Goal: Check status: Check status

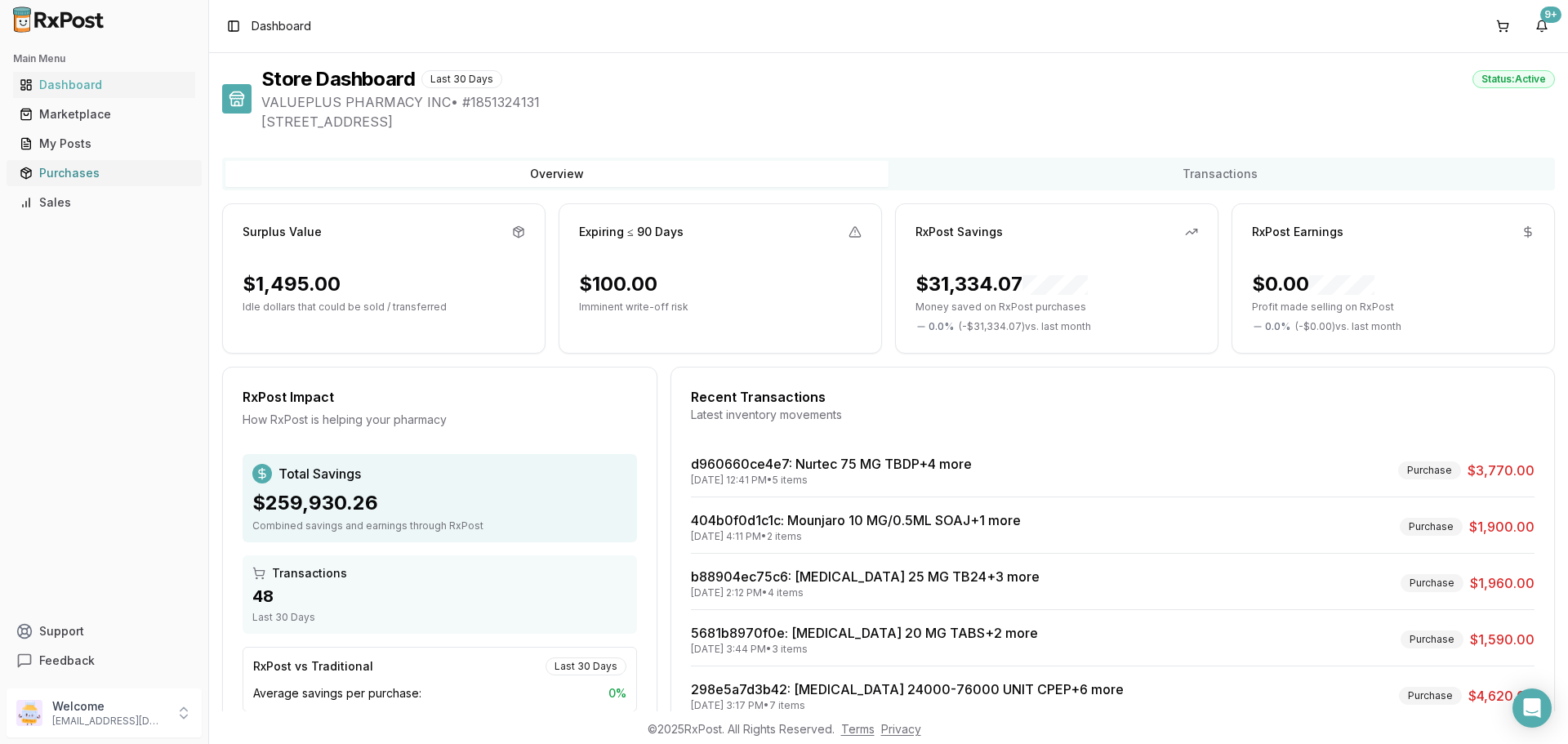
click at [57, 167] on div "Purchases" at bounding box center [104, 173] width 169 height 16
click at [81, 170] on div "Purchases" at bounding box center [104, 173] width 169 height 16
click at [54, 178] on div "Purchases" at bounding box center [104, 173] width 169 height 16
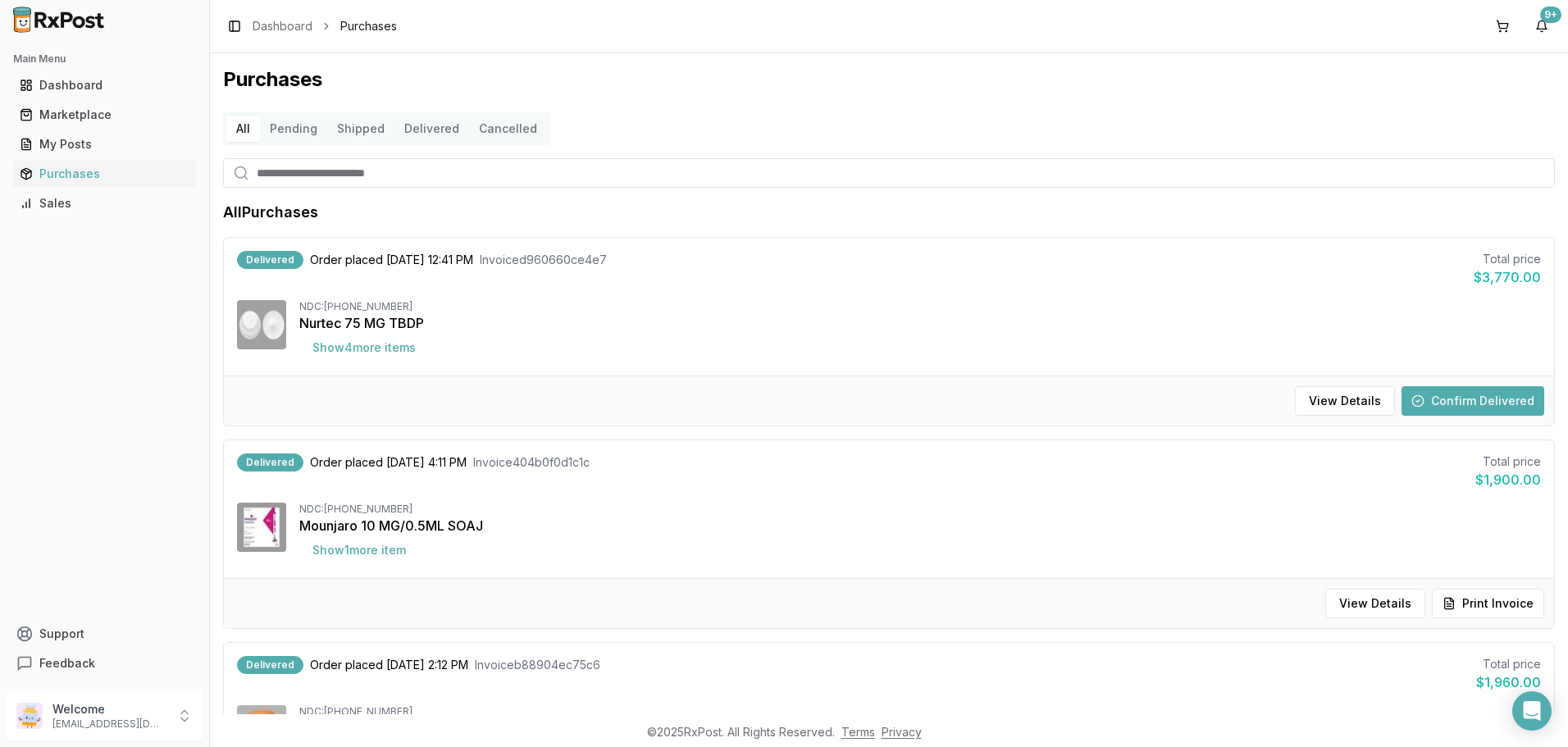
click at [1456, 397] on button "Confirm Delivered" at bounding box center [1472, 400] width 142 height 29
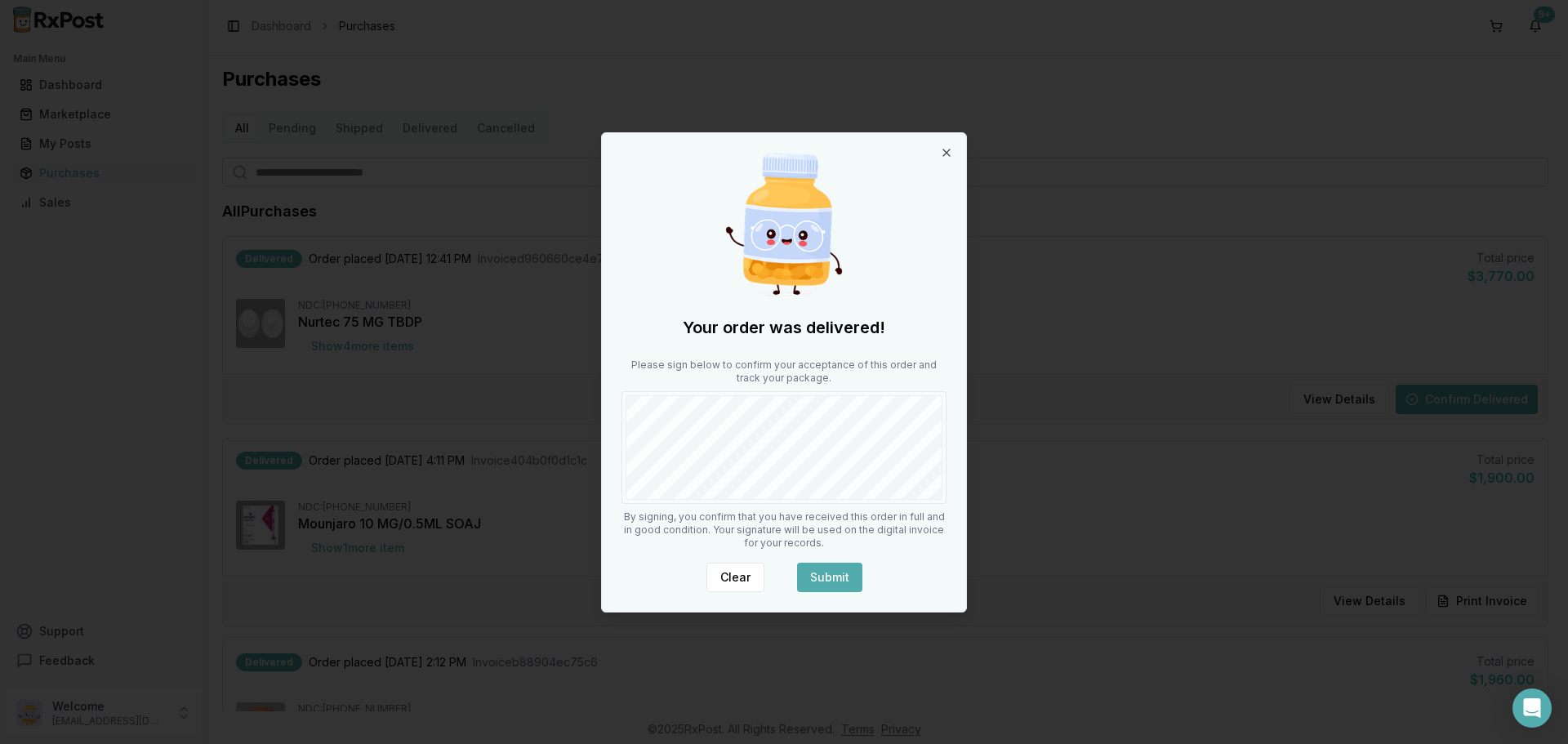
click at [839, 573] on button "Submit" at bounding box center [830, 577] width 66 height 29
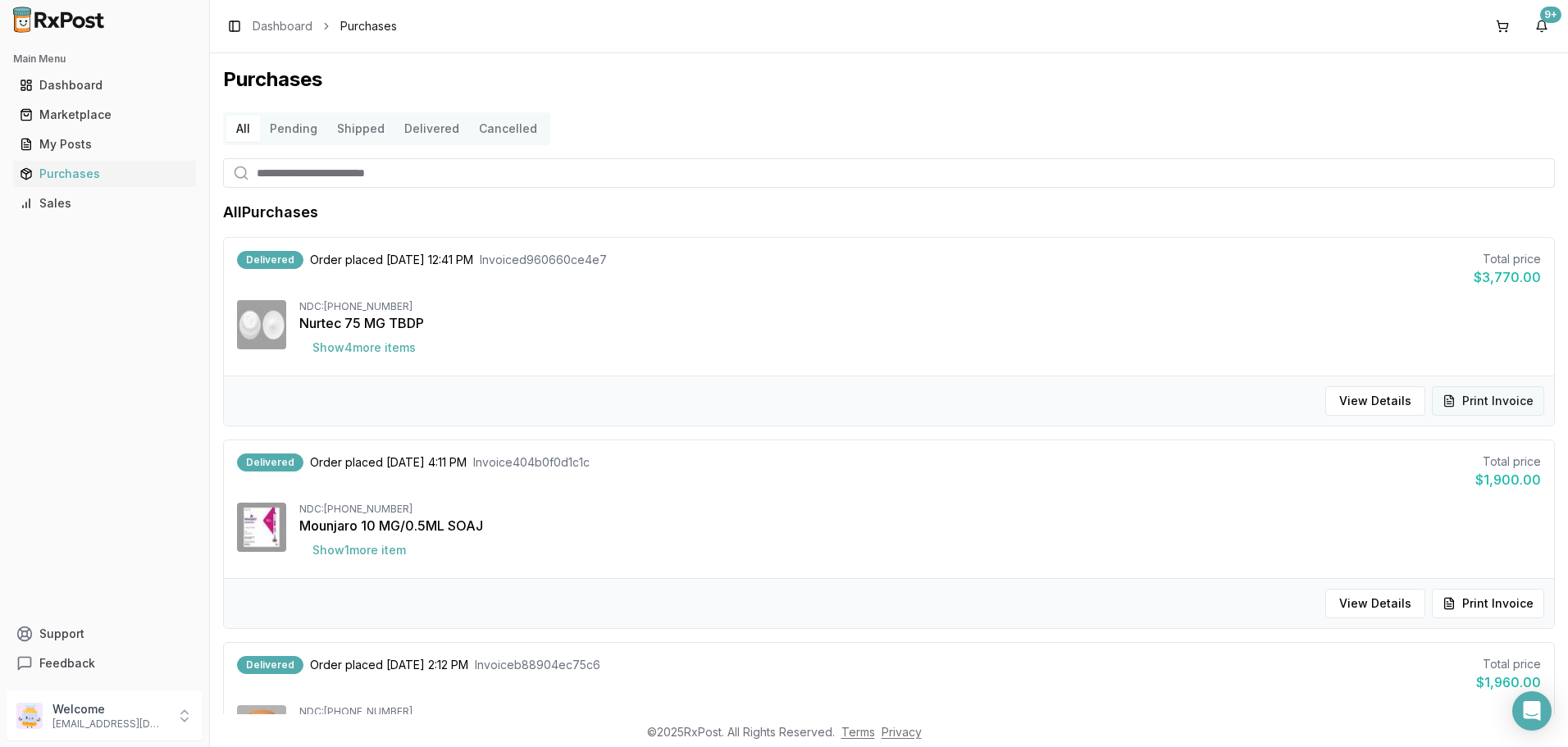
click at [1519, 396] on button "Print Invoice" at bounding box center [1487, 400] width 112 height 29
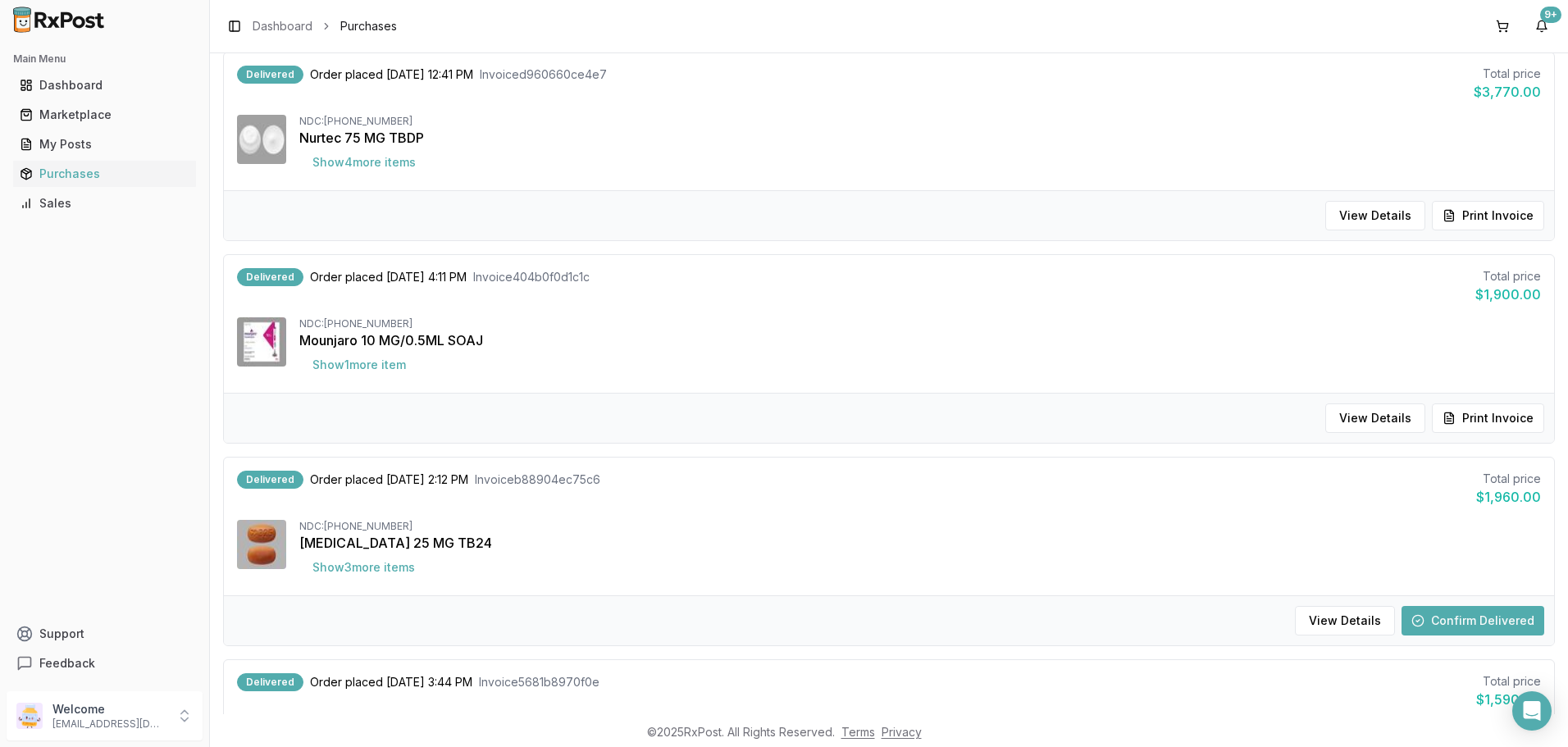
scroll to position [246, 0]
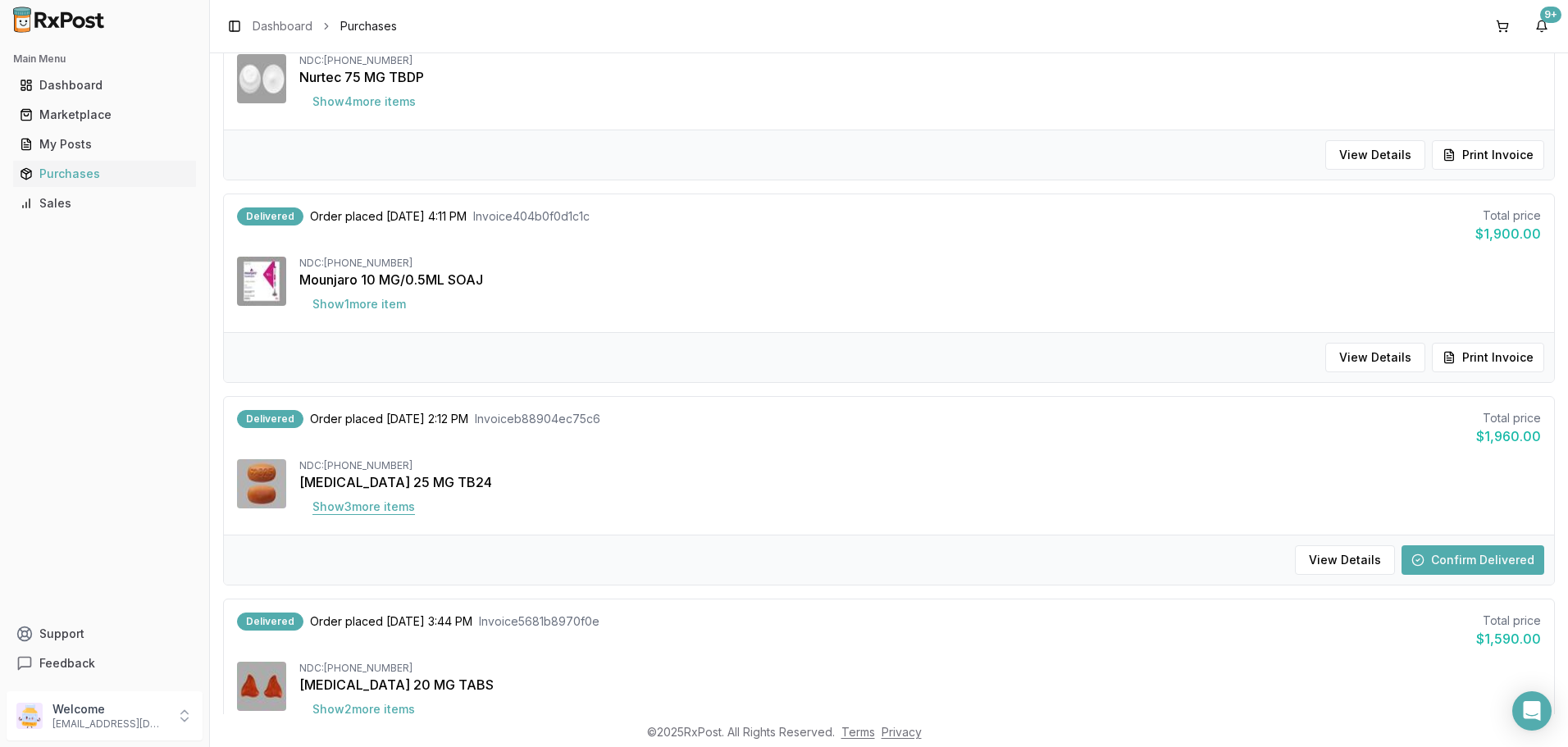
click at [409, 512] on button "Show 3 more item s" at bounding box center [363, 506] width 128 height 29
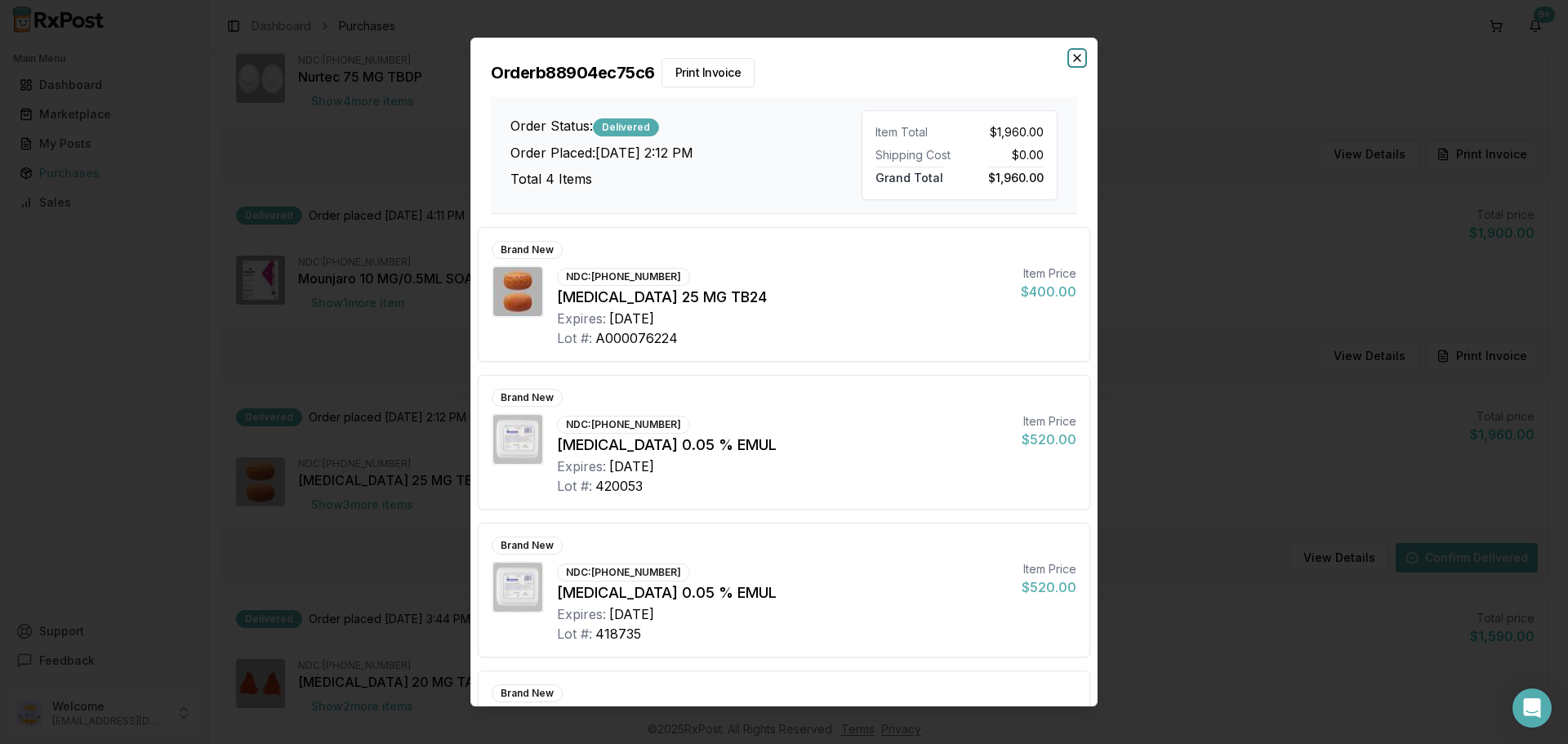
click at [1073, 61] on icon "button" at bounding box center [1077, 58] width 13 height 13
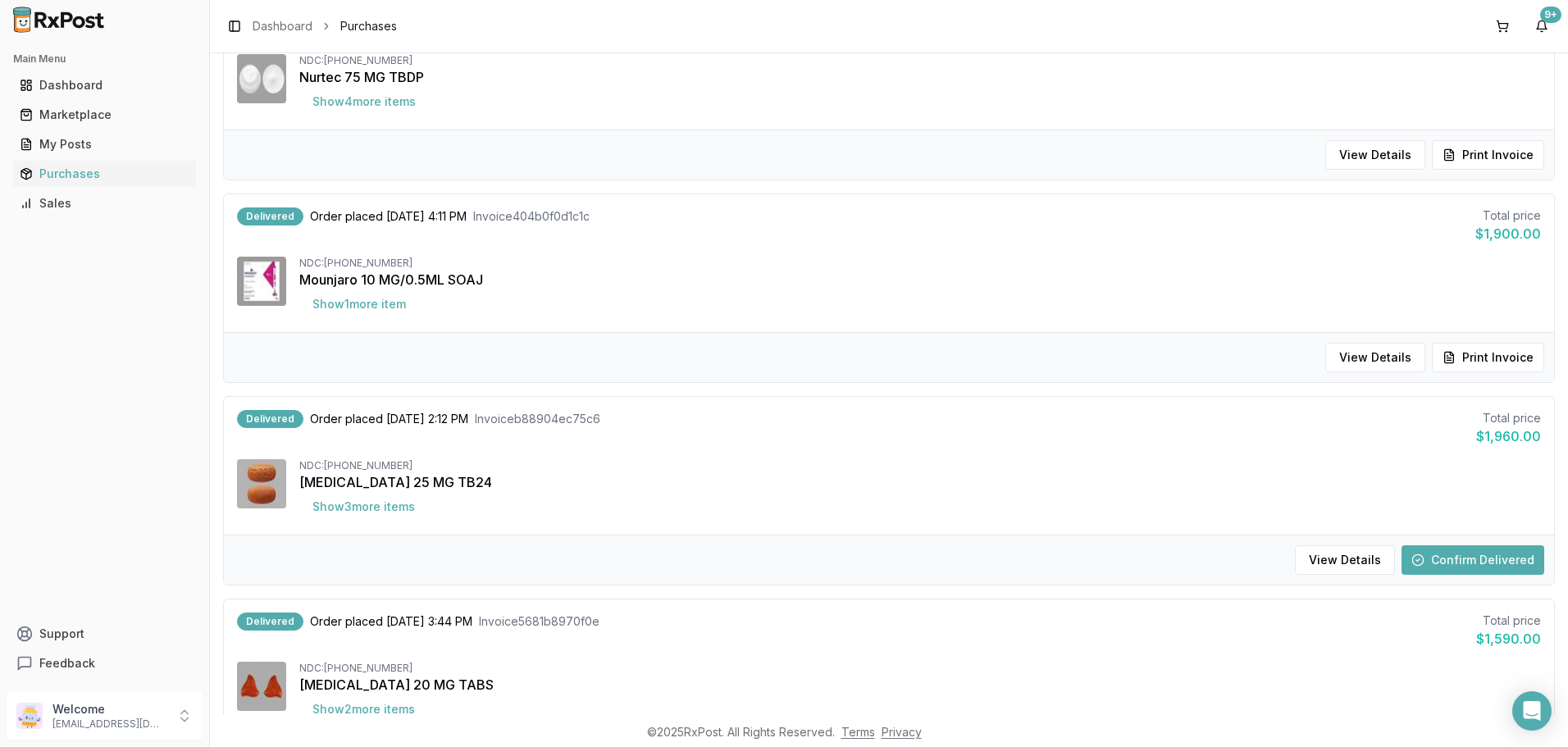
click at [1500, 553] on button "Confirm Delivered" at bounding box center [1472, 559] width 142 height 29
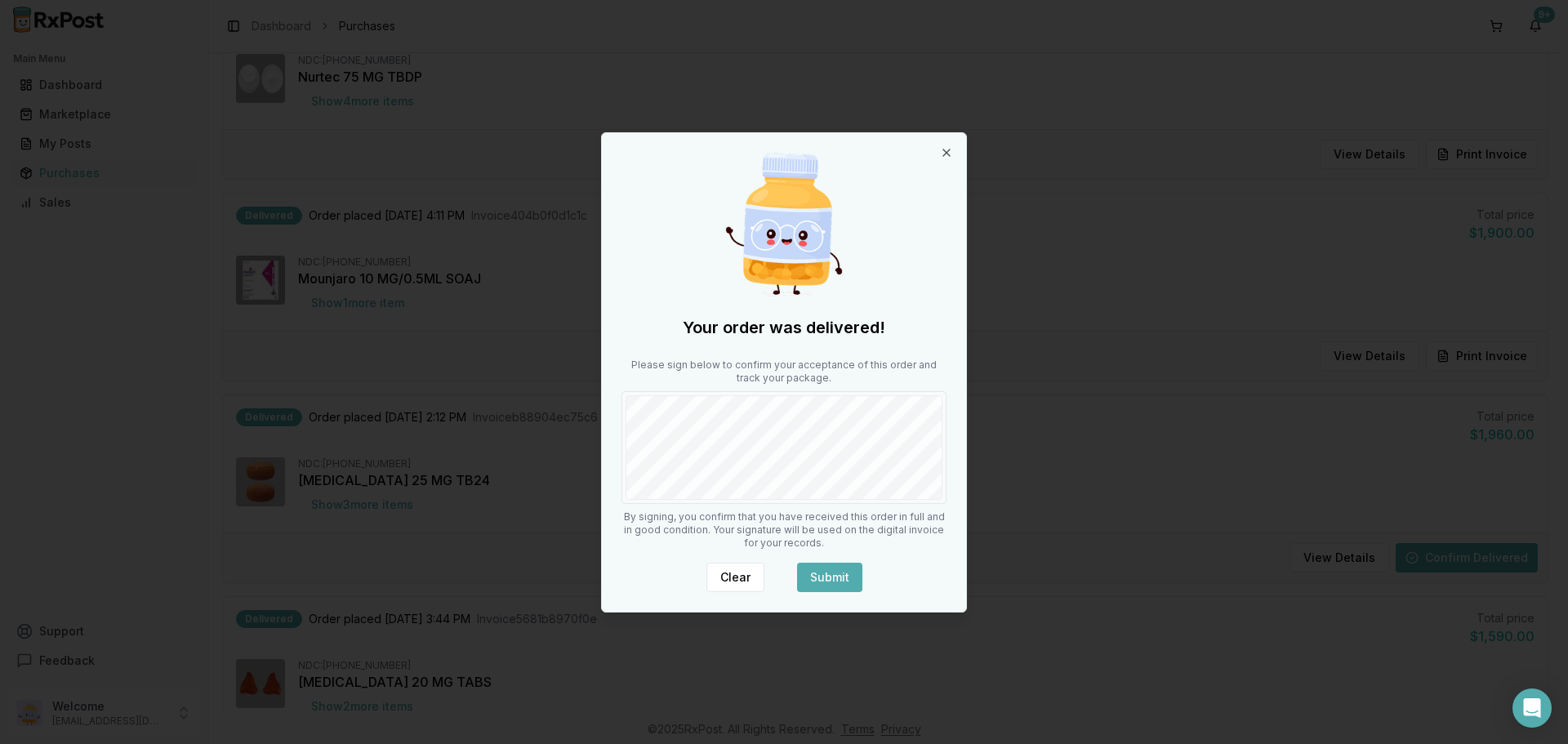
click at [834, 584] on button "Submit" at bounding box center [830, 577] width 66 height 29
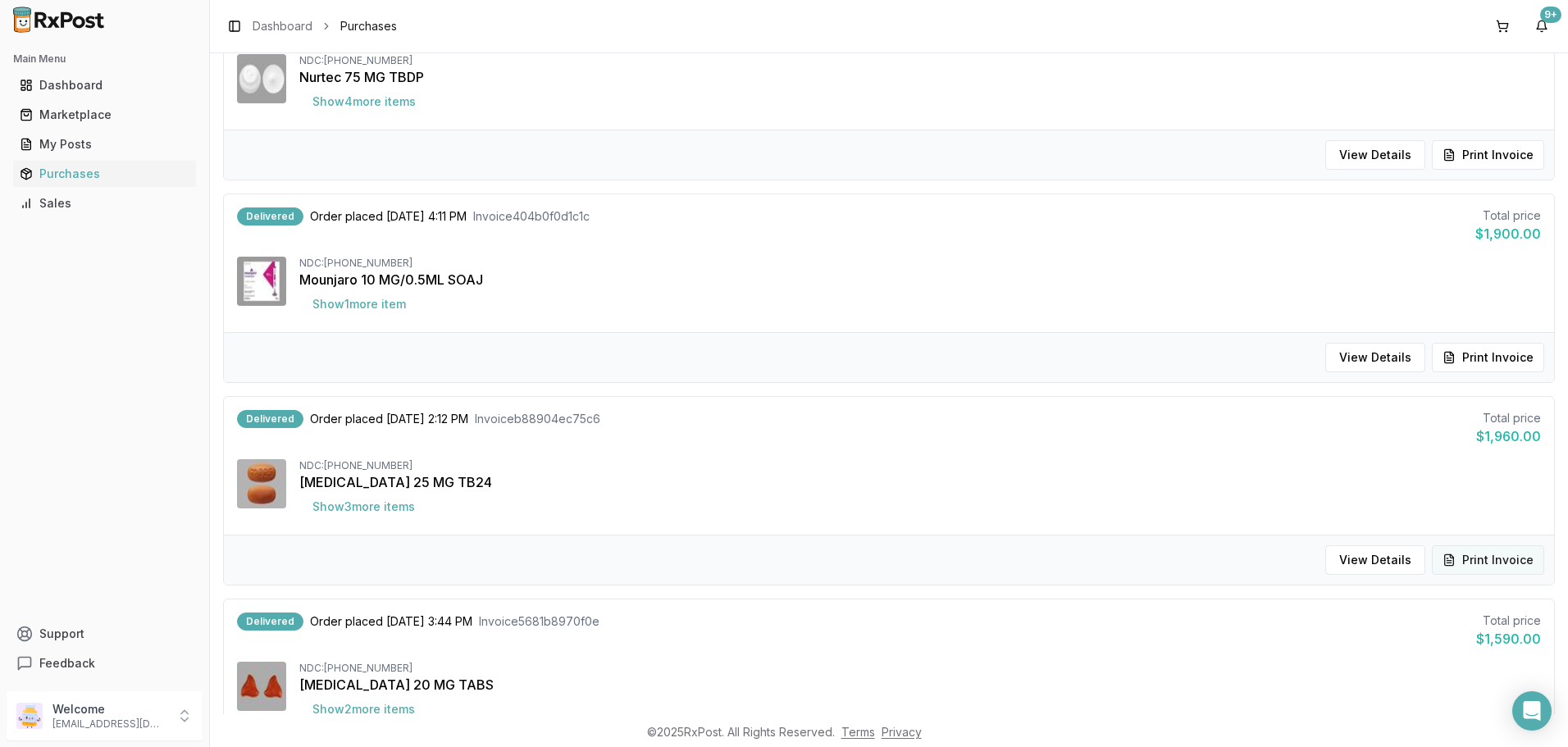
click at [1522, 556] on button "Print Invoice" at bounding box center [1487, 559] width 112 height 29
